Goal: Task Accomplishment & Management: Manage account settings

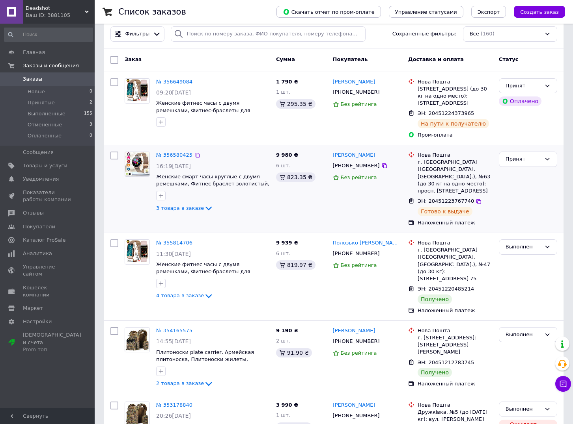
scroll to position [14, 0]
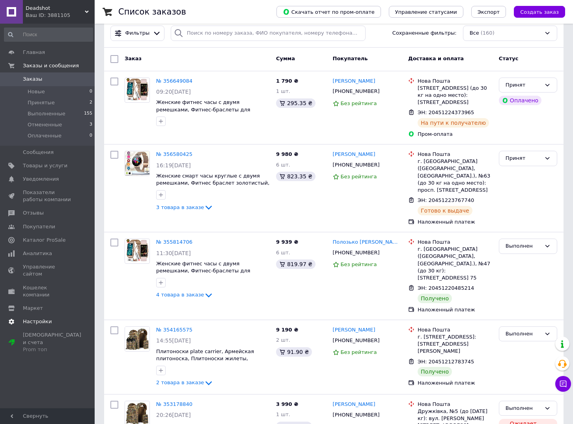
click at [50, 318] on span "Настройки" at bounding box center [48, 321] width 50 height 7
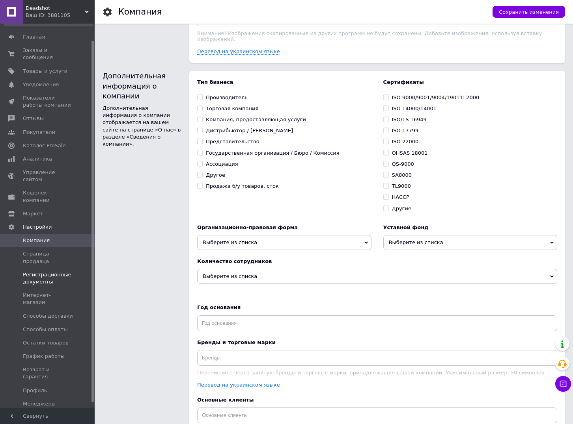
scroll to position [23, 0]
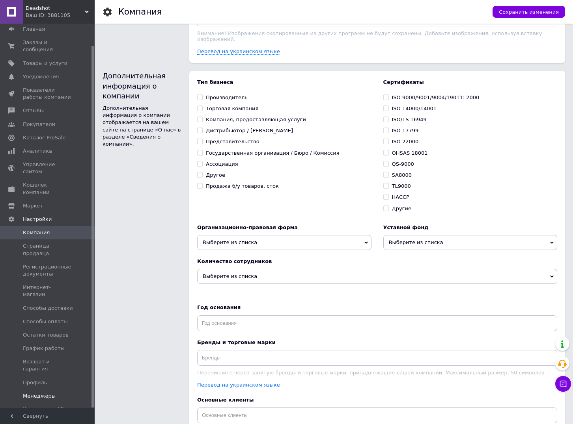
click at [35, 393] on span "Менеджеры" at bounding box center [39, 396] width 33 height 7
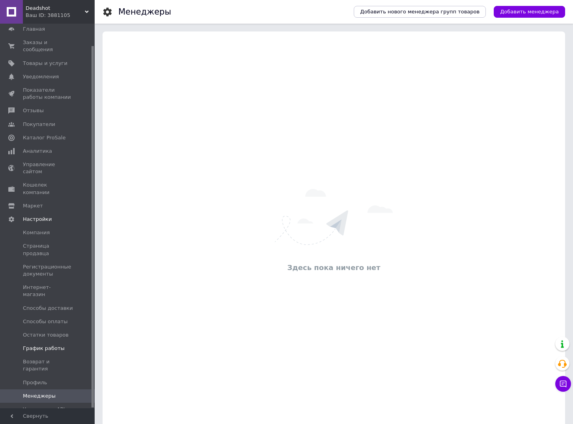
scroll to position [16, 0]
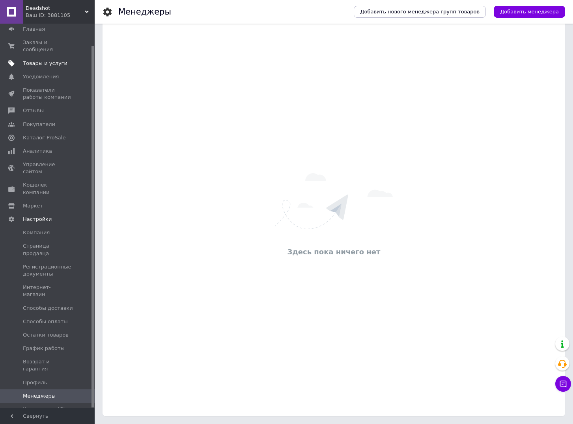
click at [56, 65] on span "Товары и услуги" at bounding box center [45, 63] width 45 height 7
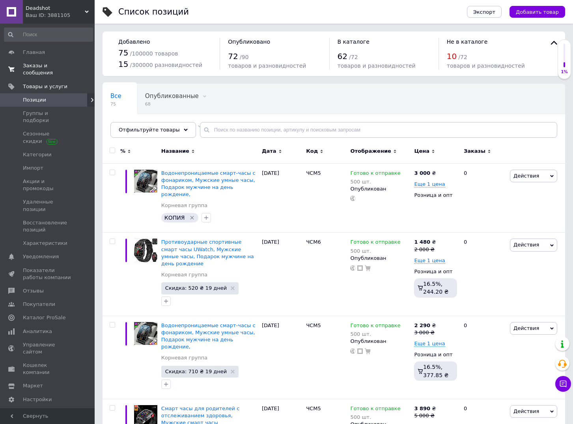
click at [64, 74] on span "Заказы и сообщения" at bounding box center [48, 69] width 50 height 14
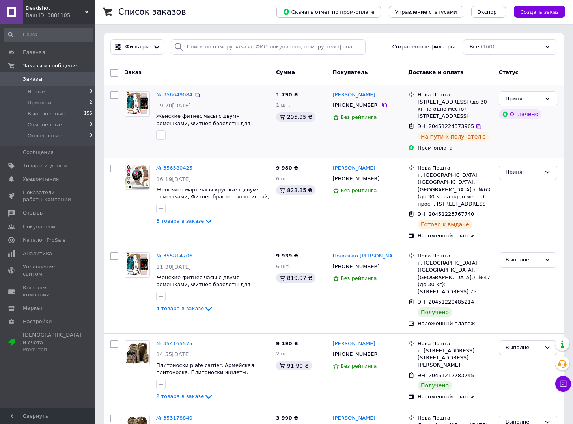
click at [182, 93] on link "№ 356649084" at bounding box center [174, 95] width 36 height 6
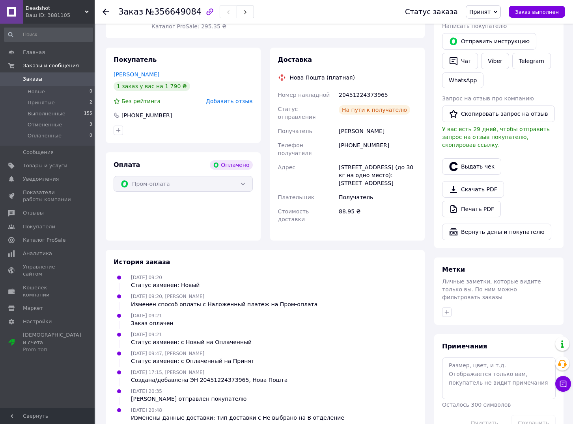
scroll to position [381, 0]
